Goal: Information Seeking & Learning: Find specific fact

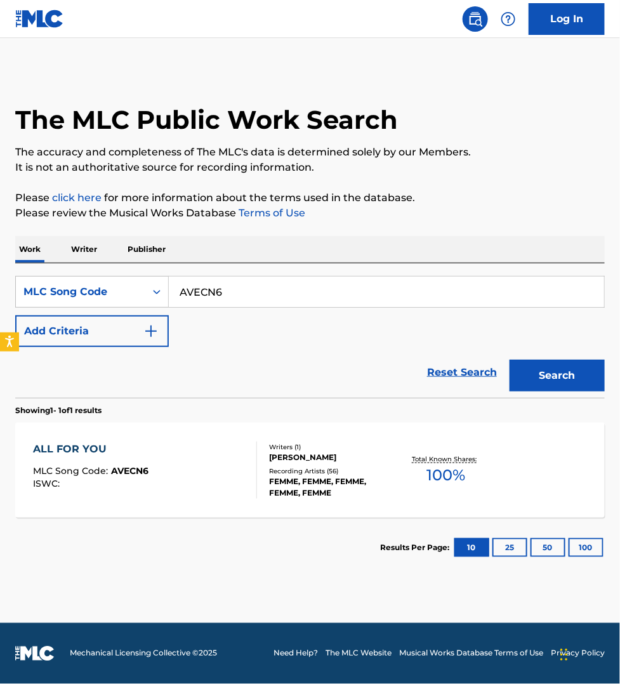
click at [237, 287] on input "AVECN6" at bounding box center [387, 292] width 436 height 30
paste input "LVAIK5"
type input "LVAIK5"
click at [510, 360] on button "Search" at bounding box center [557, 376] width 95 height 32
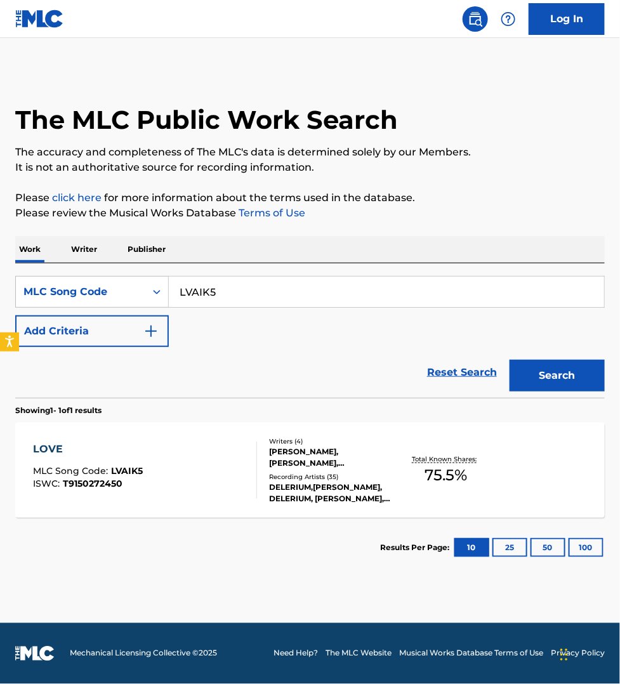
click at [220, 443] on div "LOVE MLC Song Code : LVAIK5 ISWC : T9150272450" at bounding box center [145, 470] width 224 height 57
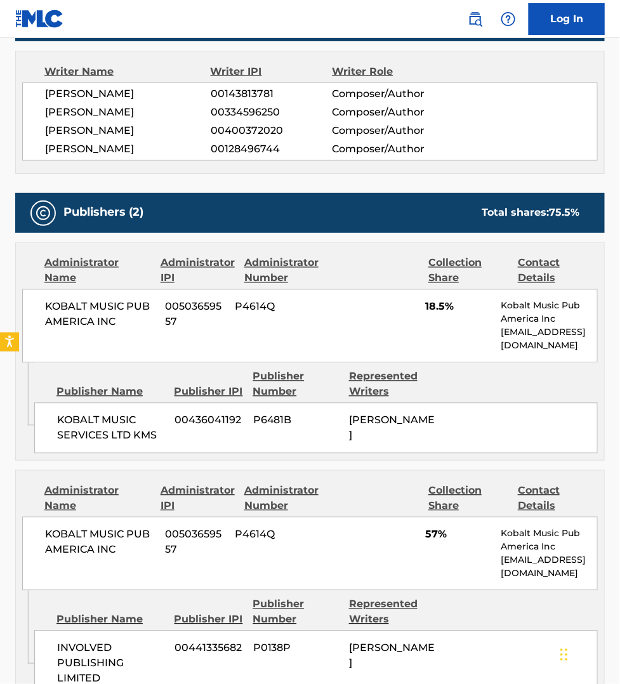
scroll to position [496, 0]
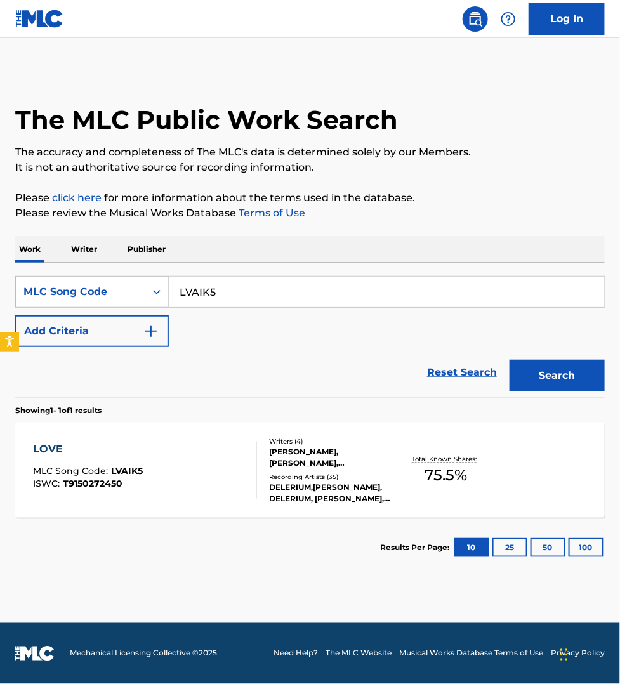
click at [211, 291] on input "LVAIK5" at bounding box center [387, 292] width 436 height 30
paste input "M2991D"
type input "M2991D"
click at [510, 360] on button "Search" at bounding box center [557, 376] width 95 height 32
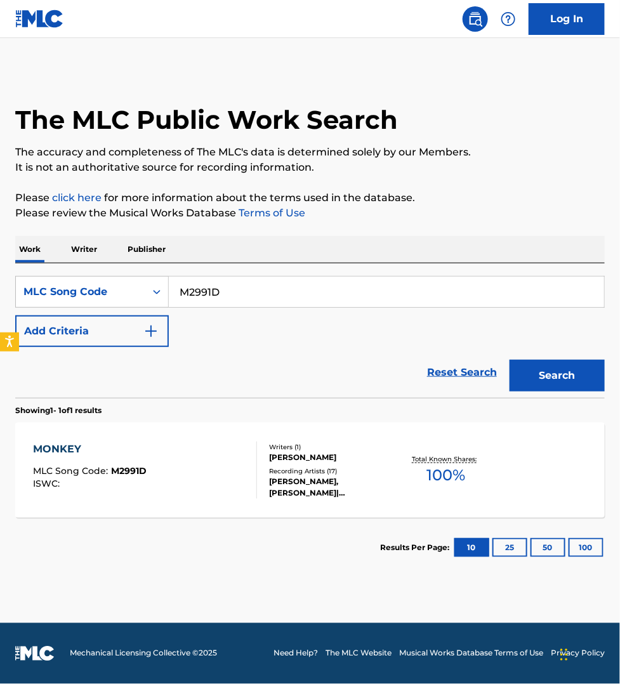
click at [233, 458] on div "MONKEY MLC Song Code : M2991D ISWC :" at bounding box center [145, 470] width 224 height 57
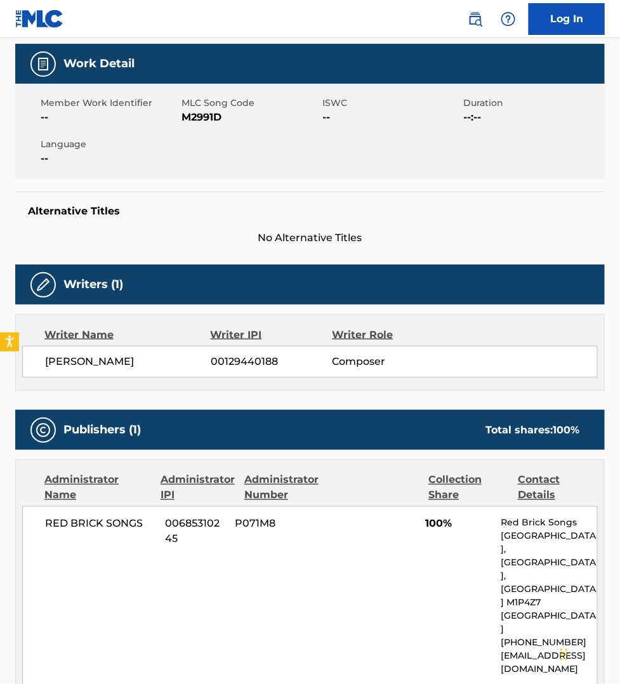
scroll to position [178, 0]
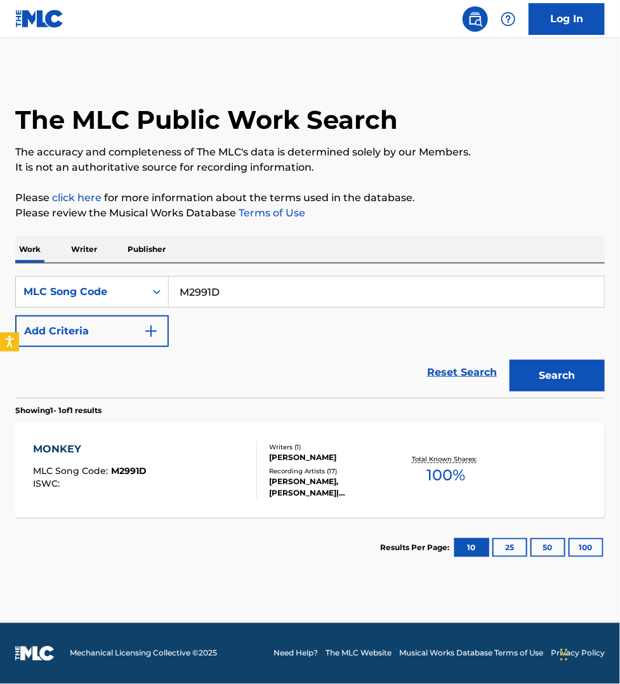
click at [220, 286] on input "M2991D" at bounding box center [387, 292] width 436 height 30
paste input "C52567"
type input "C52567"
click at [510, 360] on button "Search" at bounding box center [557, 376] width 95 height 32
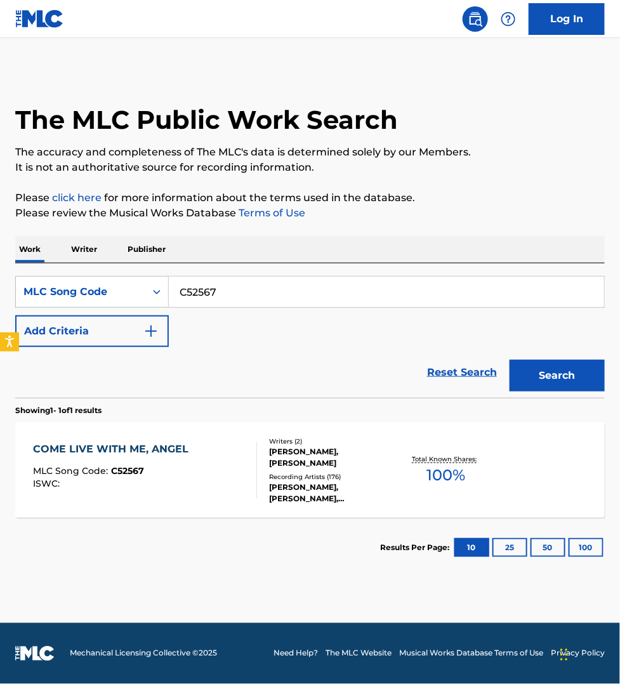
click at [230, 461] on div "COME LIVE WITH ME, ANGEL MLC Song Code : C52567 ISWC :" at bounding box center [145, 470] width 224 height 57
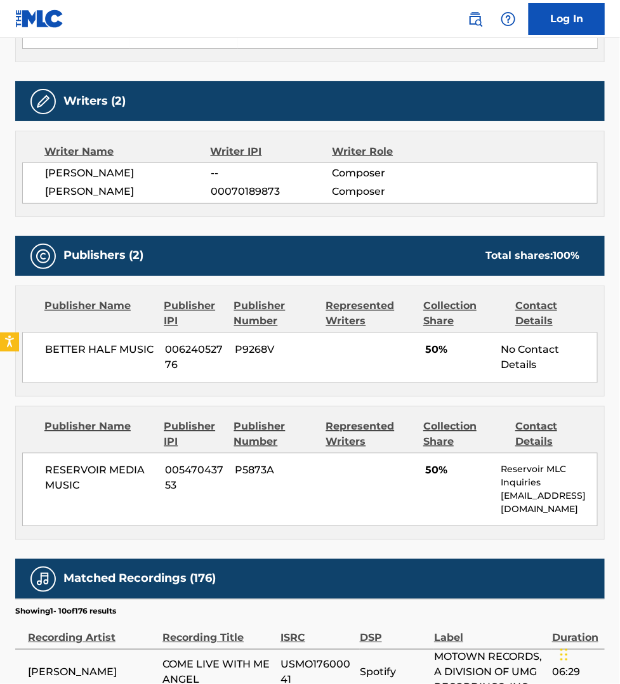
scroll to position [456, 0]
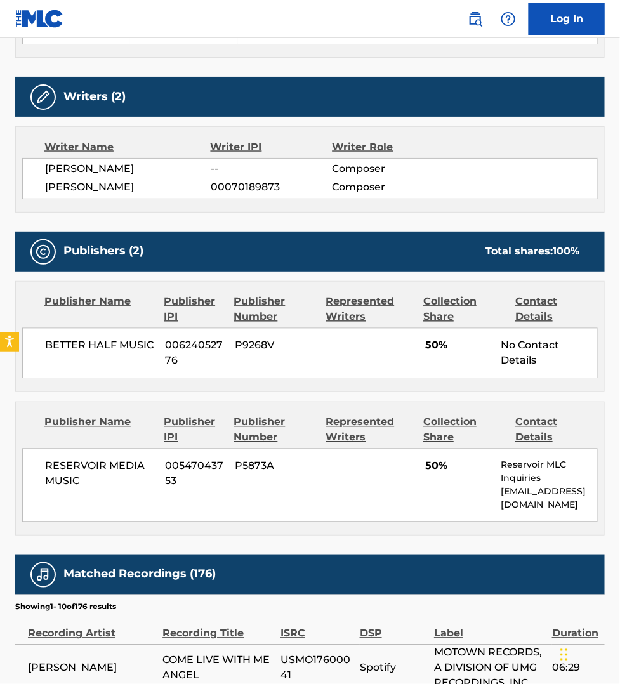
click at [168, 166] on span "[PERSON_NAME]" at bounding box center [128, 169] width 166 height 15
copy span "[PERSON_NAME]"
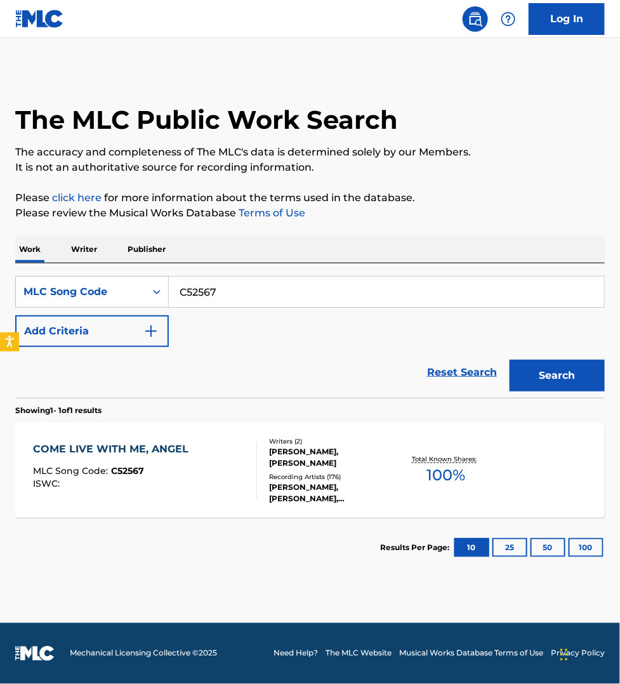
click at [230, 294] on input "C52567" at bounding box center [387, 292] width 436 height 30
paste input "IG5MR9"
type input "IG5MR9"
click at [510, 360] on button "Search" at bounding box center [557, 376] width 95 height 32
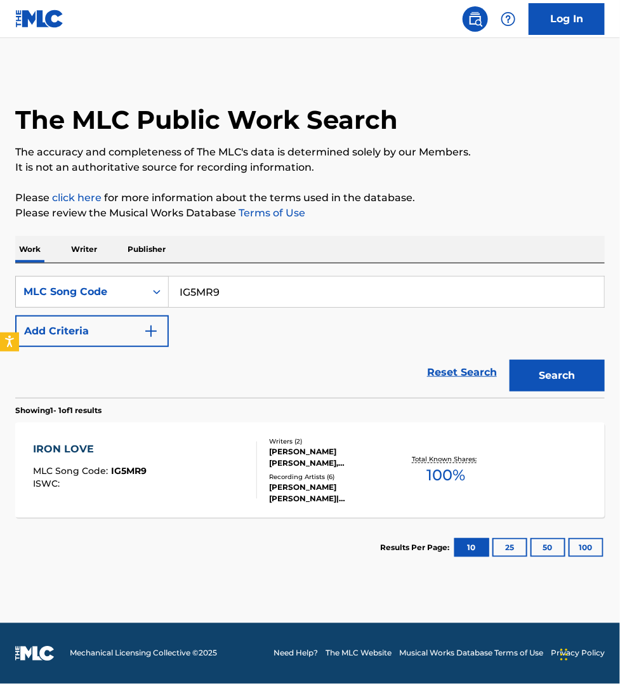
click at [229, 475] on div "IRON LOVE MLC Song Code : IG5MR9 ISWC :" at bounding box center [145, 470] width 224 height 57
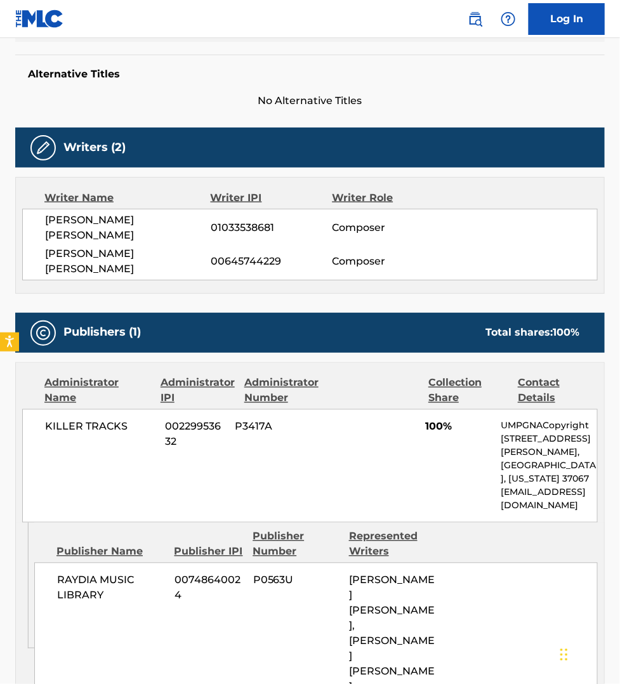
scroll to position [357, 0]
